Goal: Navigation & Orientation: Find specific page/section

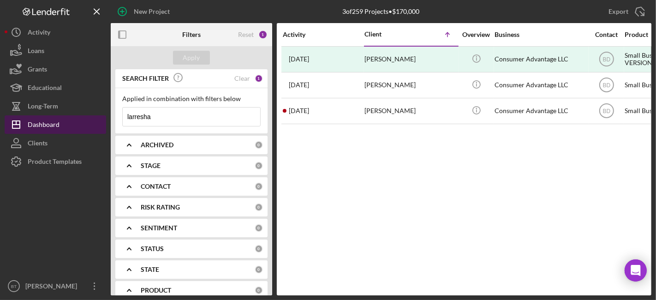
click at [48, 123] on div "Dashboard" at bounding box center [44, 125] width 32 height 21
click at [45, 130] on div "Dashboard" at bounding box center [44, 125] width 32 height 21
click at [243, 80] on div "Clear" at bounding box center [242, 78] width 16 height 7
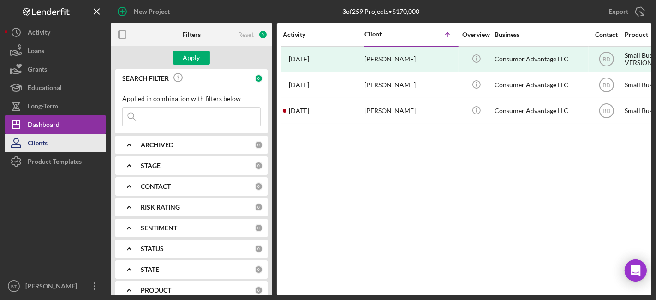
click at [48, 139] on button "Clients" at bounding box center [56, 143] width 102 height 18
